Goal: Check status: Check status

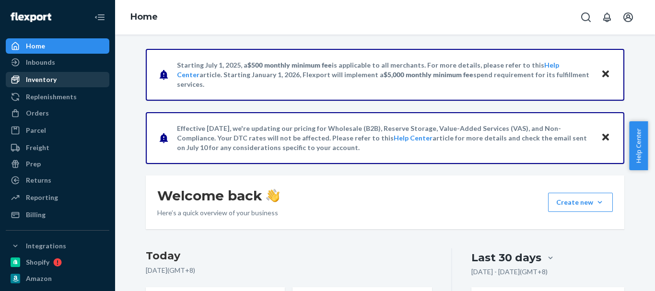
click at [43, 77] on div "Inventory" at bounding box center [41, 80] width 31 height 10
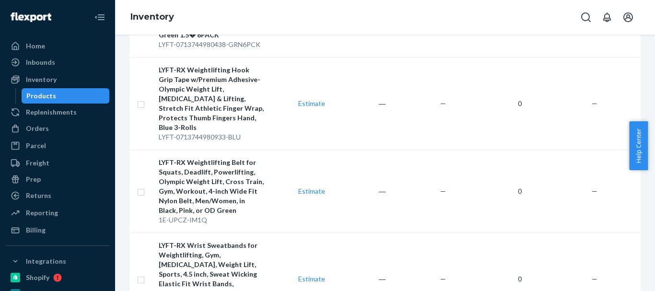
scroll to position [5087, 0]
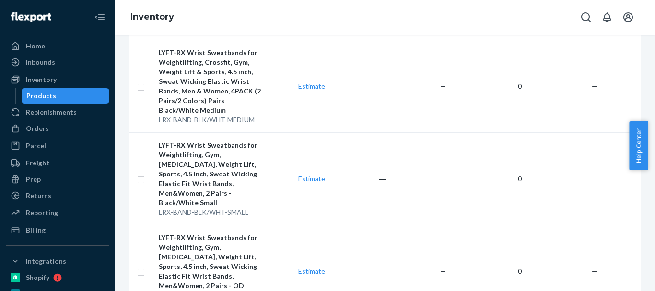
scroll to position [1916, 0]
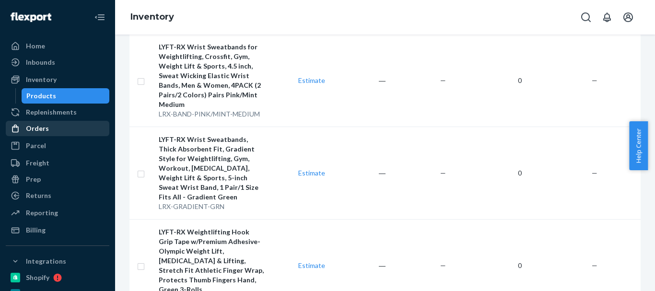
click at [40, 130] on div "Orders" at bounding box center [37, 129] width 23 height 10
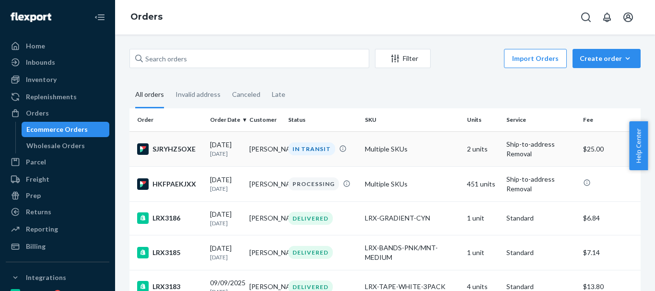
drag, startPoint x: 200, startPoint y: 159, endPoint x: 195, endPoint y: 157, distance: 5.4
click at [195, 157] on td "SJRYHZ5OXE" at bounding box center [168, 148] width 77 height 35
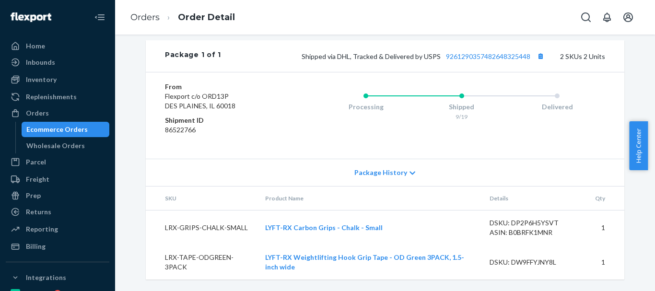
scroll to position [443, 0]
click at [390, 181] on div "Package History" at bounding box center [385, 172] width 479 height 27
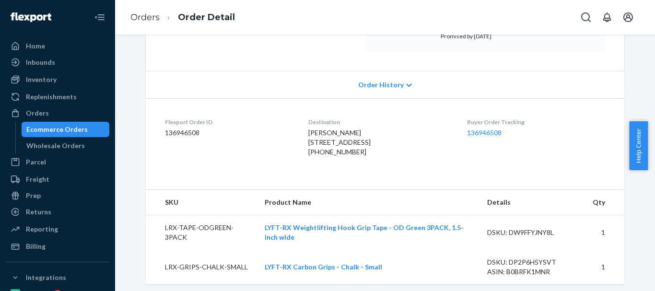
scroll to position [336, 0]
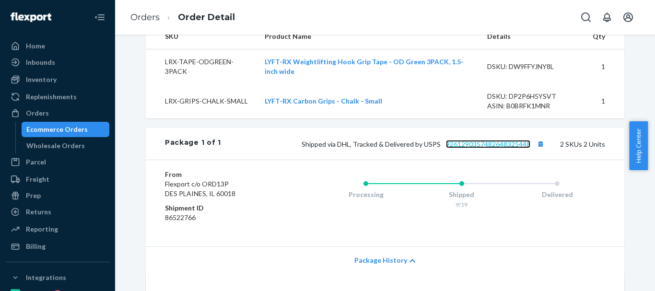
click at [452, 148] on link "9261290357482648325448" at bounding box center [488, 144] width 84 height 8
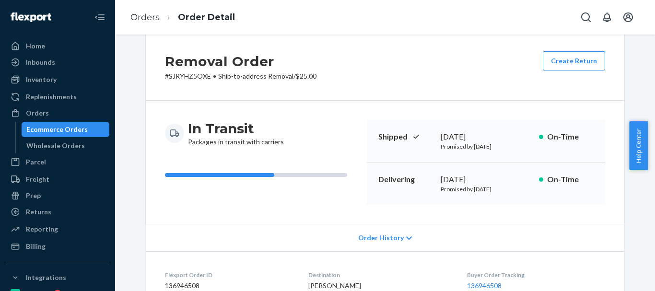
scroll to position [0, 0]
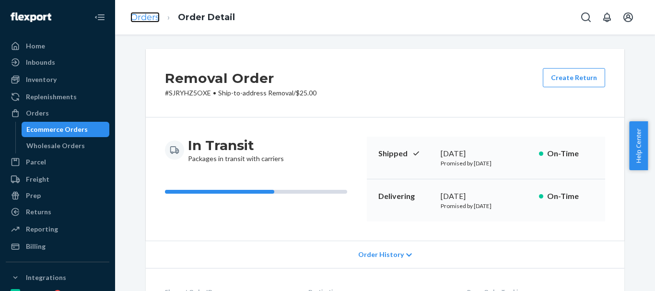
click at [157, 19] on link "Orders" at bounding box center [145, 17] width 29 height 11
